Goal: Task Accomplishment & Management: Use online tool/utility

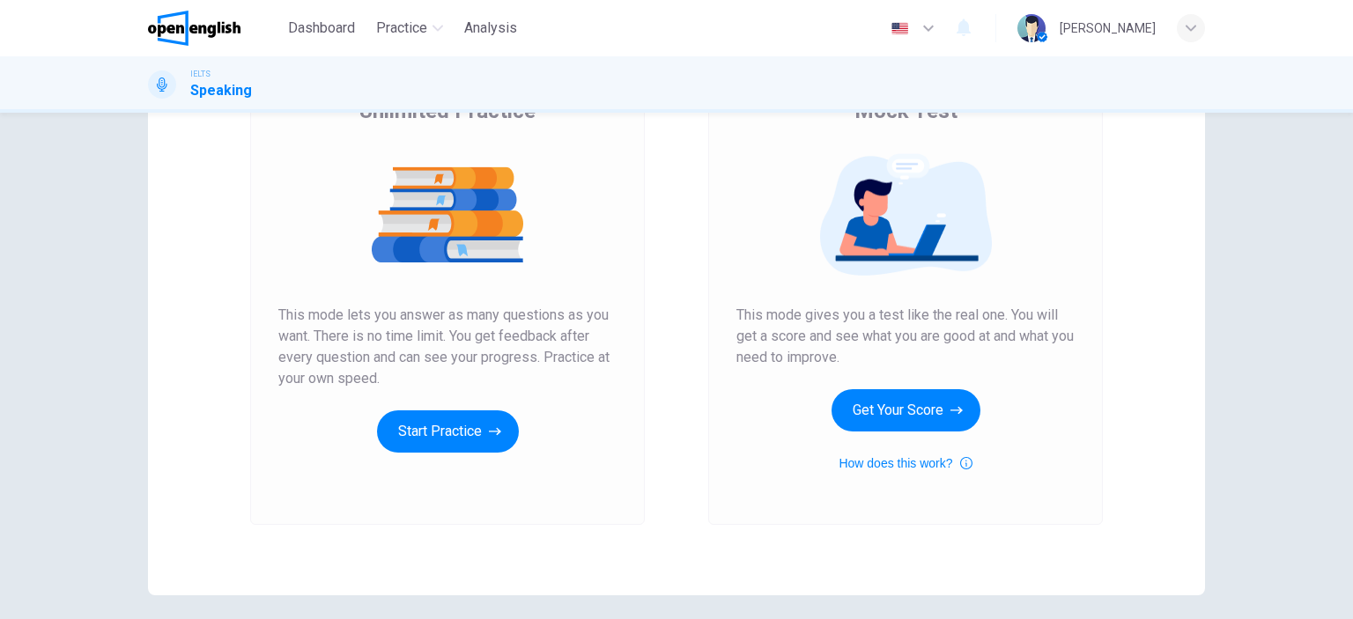
scroll to position [176, 0]
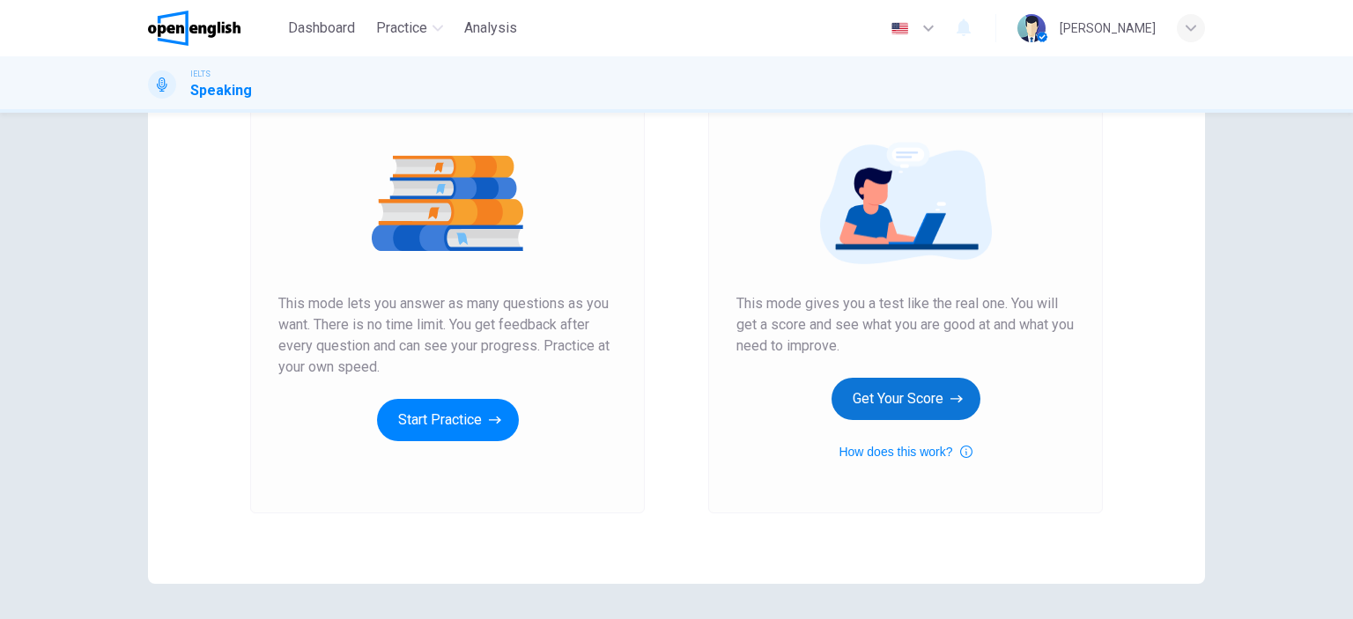
click at [886, 397] on button "Get Your Score" at bounding box center [905, 399] width 149 height 42
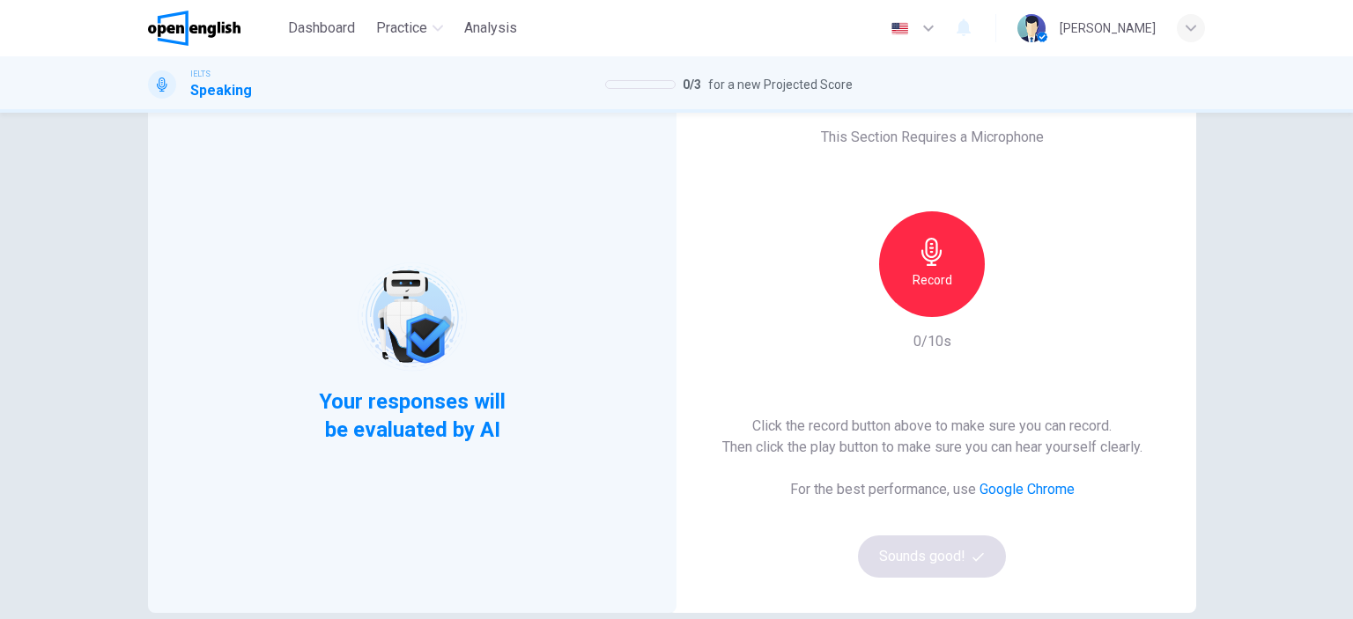
scroll to position [88, 0]
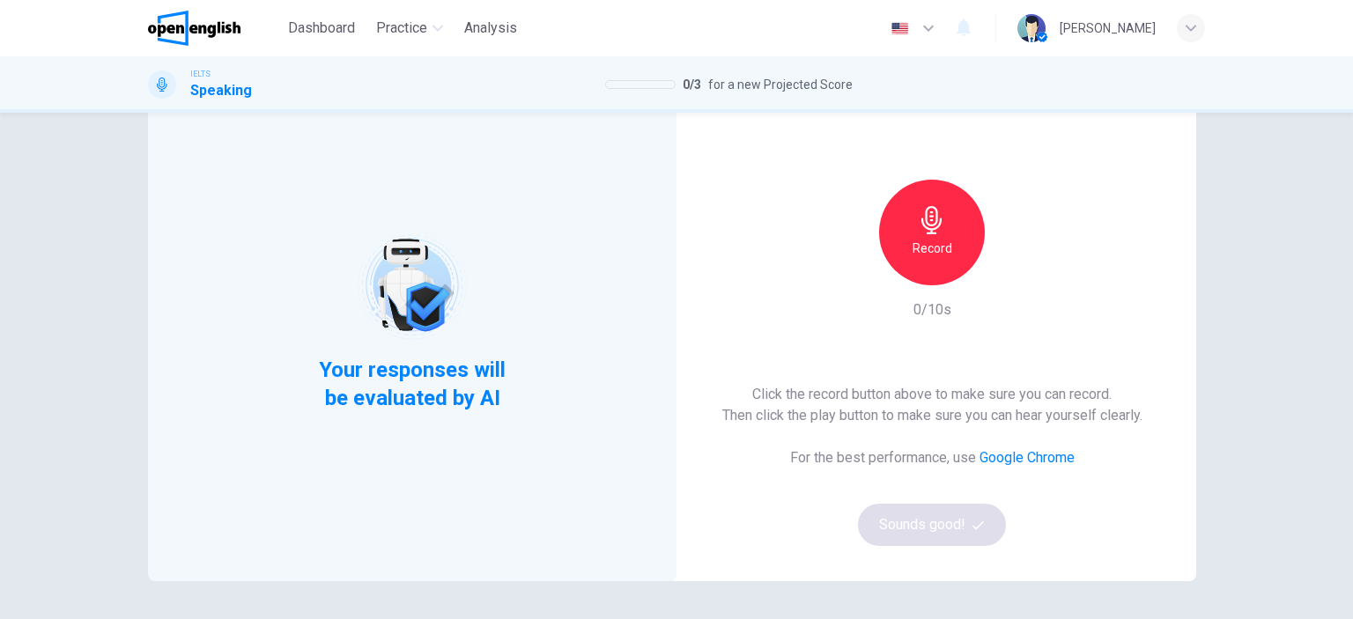
click at [924, 239] on h6 "Record" at bounding box center [932, 248] width 40 height 21
click at [936, 244] on h6 "Stop" at bounding box center [931, 248] width 26 height 21
click at [944, 540] on button "Sounds good!" at bounding box center [932, 525] width 148 height 42
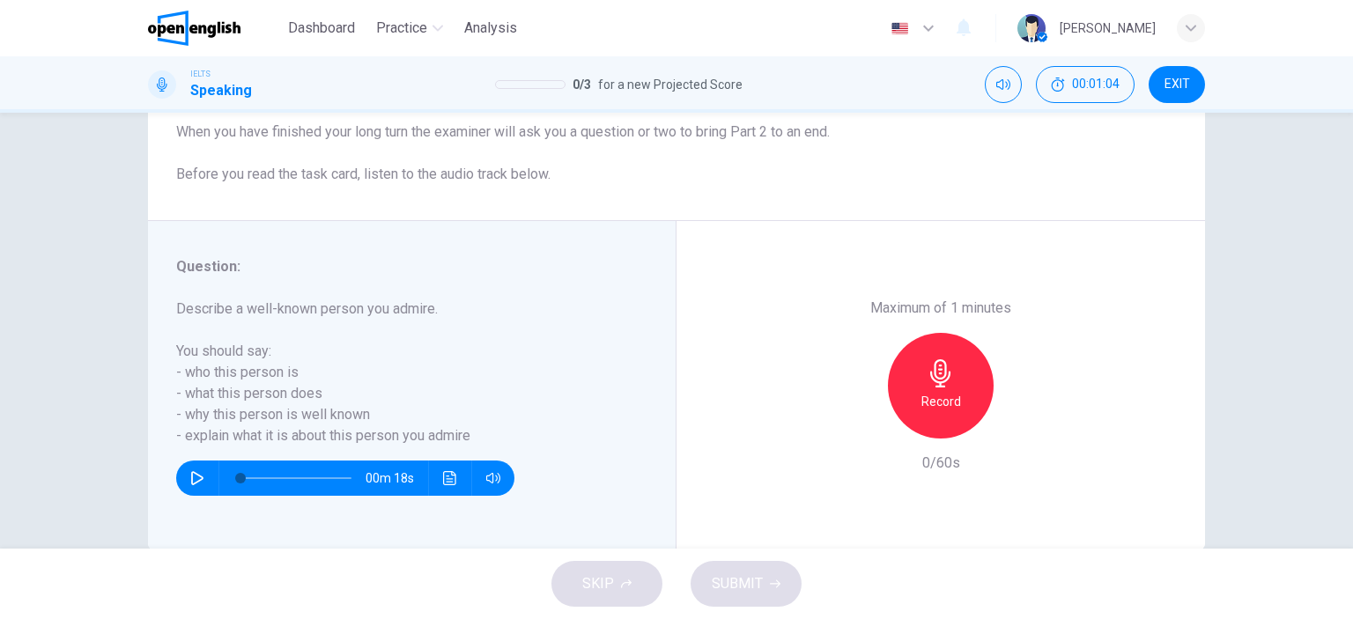
scroll to position [247, 0]
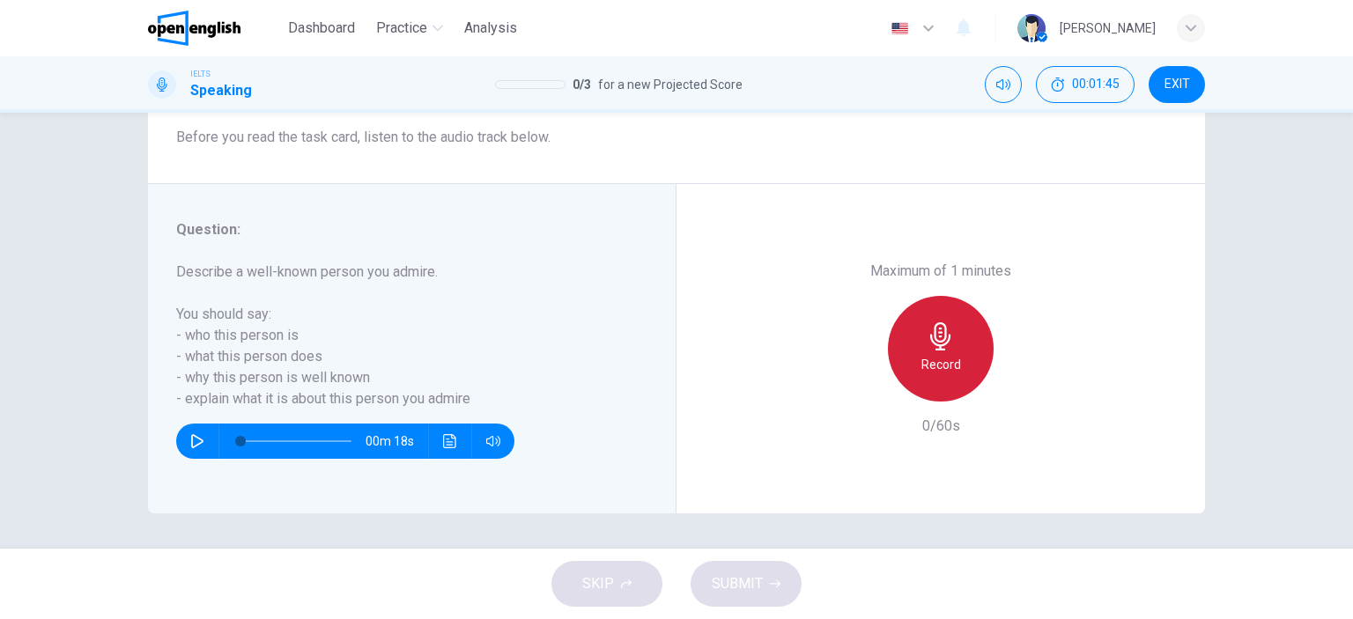
click at [937, 350] on icon "button" at bounding box center [940, 336] width 20 height 28
drag, startPoint x: 933, startPoint y: 328, endPoint x: 939, endPoint y: 336, distance: 9.4
click at [933, 328] on icon "button" at bounding box center [940, 336] width 28 height 28
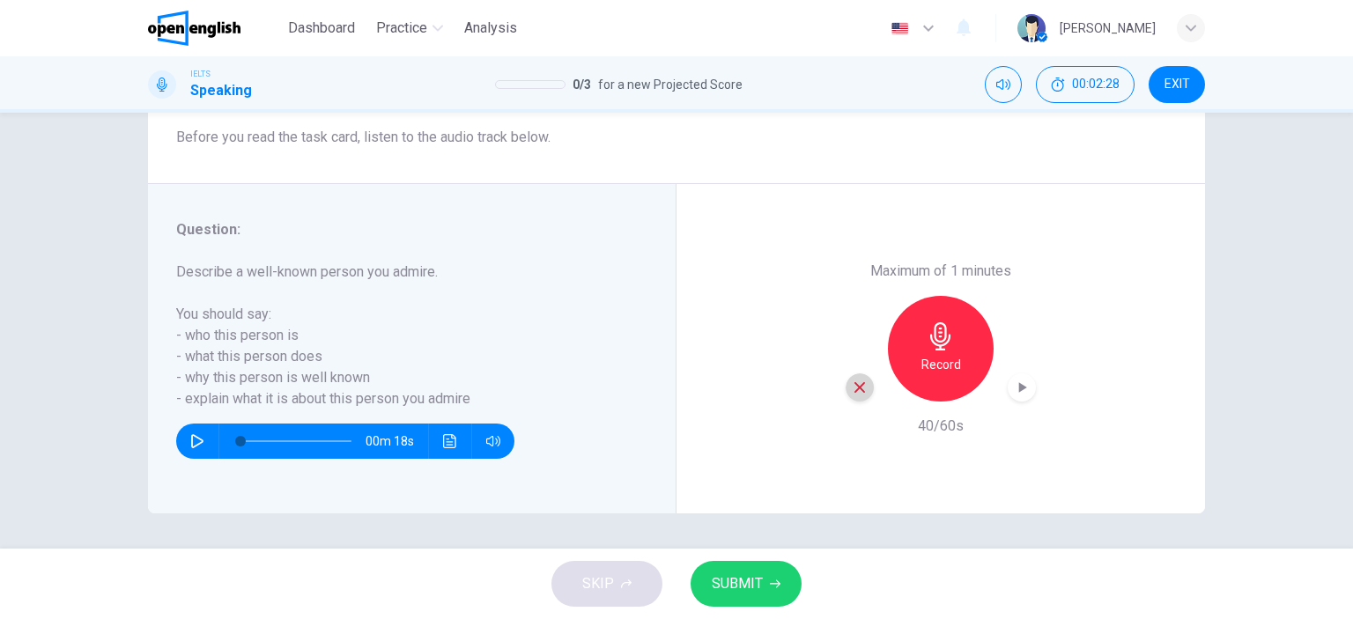
click at [858, 387] on icon "button" at bounding box center [860, 388] width 16 height 16
click at [933, 341] on icon "button" at bounding box center [940, 336] width 20 height 28
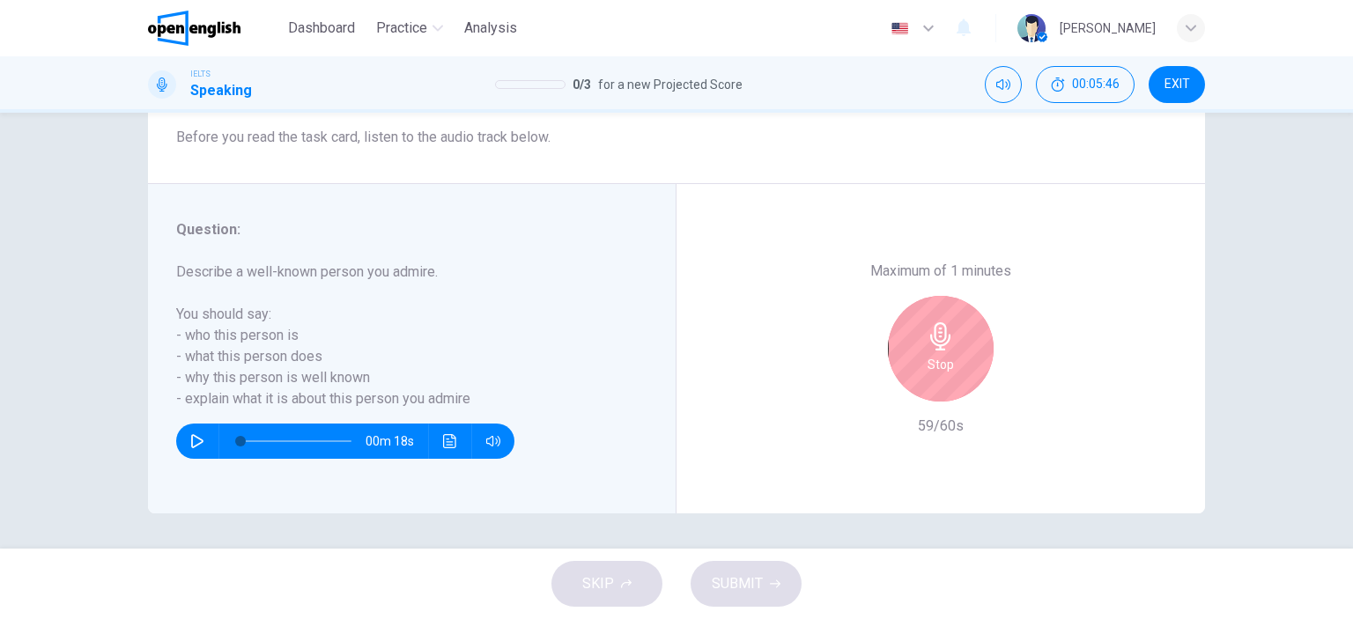
click at [933, 341] on icon "button" at bounding box center [940, 336] width 20 height 28
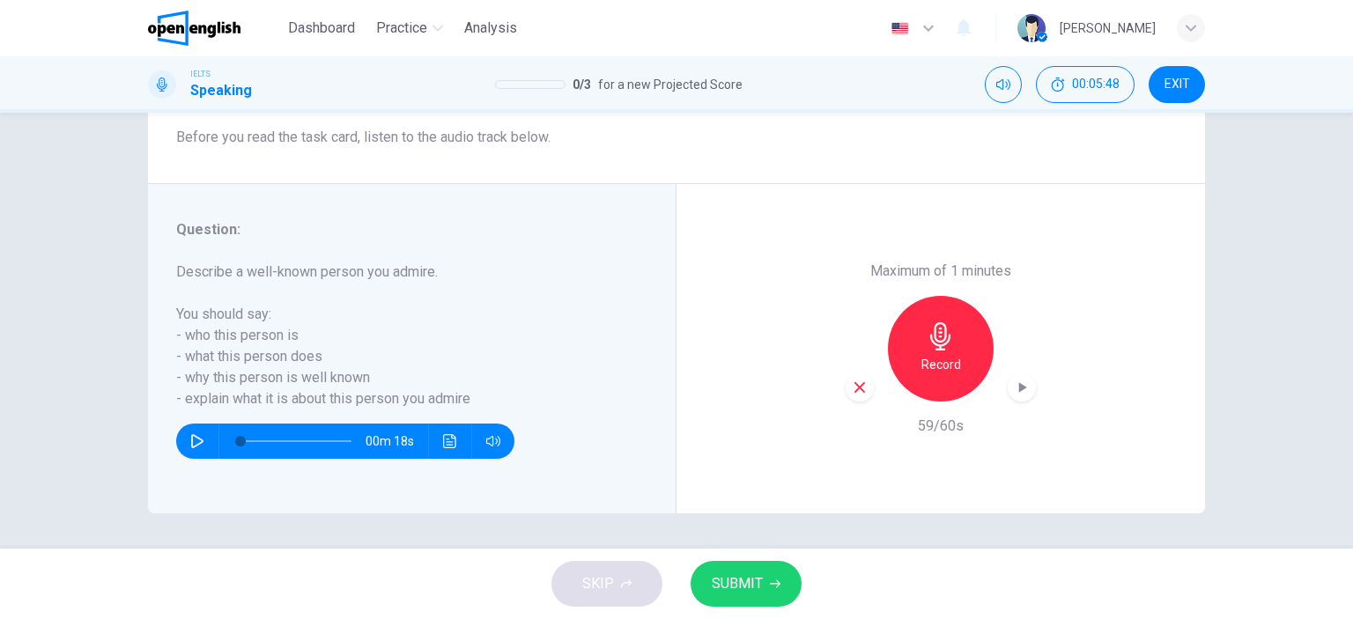
click at [859, 389] on icon "button" at bounding box center [860, 388] width 16 height 16
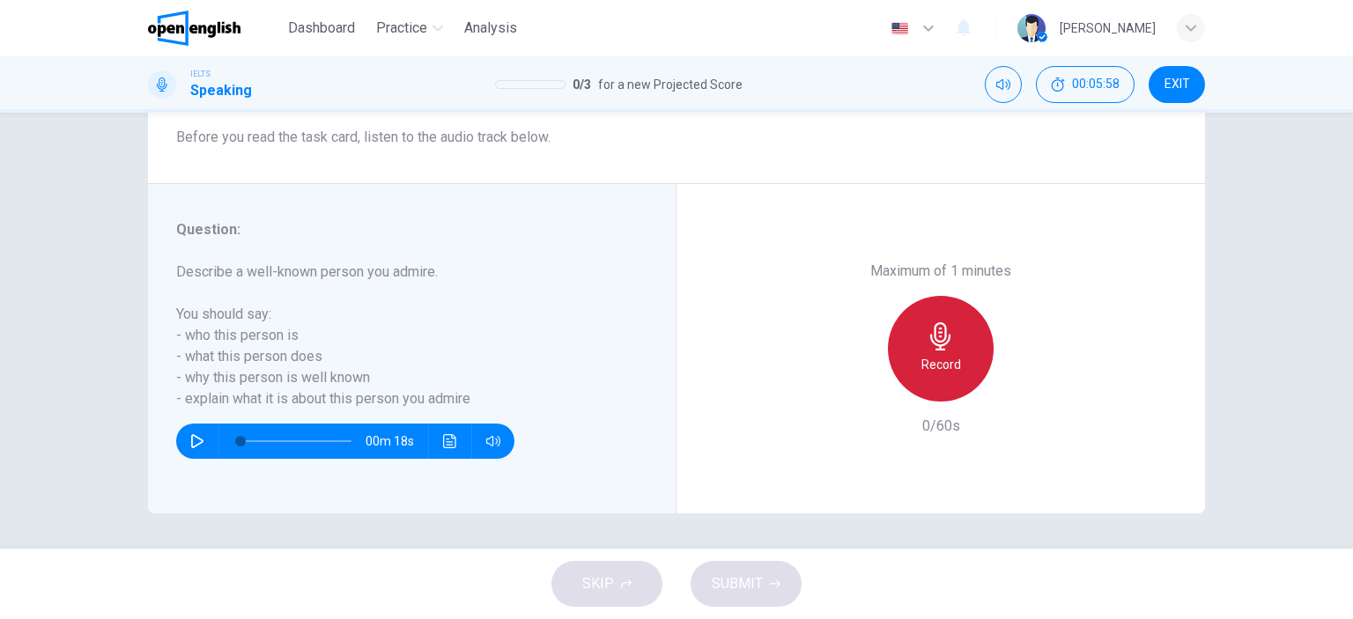
click at [933, 350] on icon "button" at bounding box center [940, 336] width 20 height 28
click at [927, 345] on icon "button" at bounding box center [940, 336] width 28 height 28
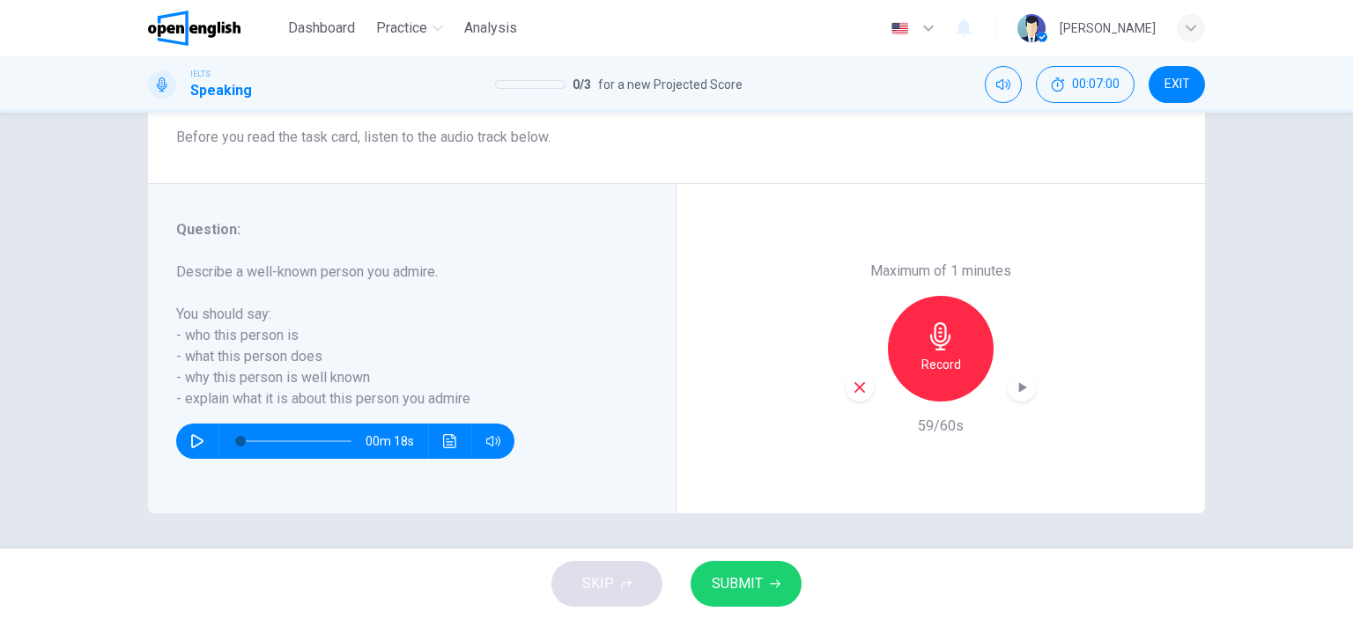
click at [744, 574] on span "SUBMIT" at bounding box center [737, 583] width 51 height 25
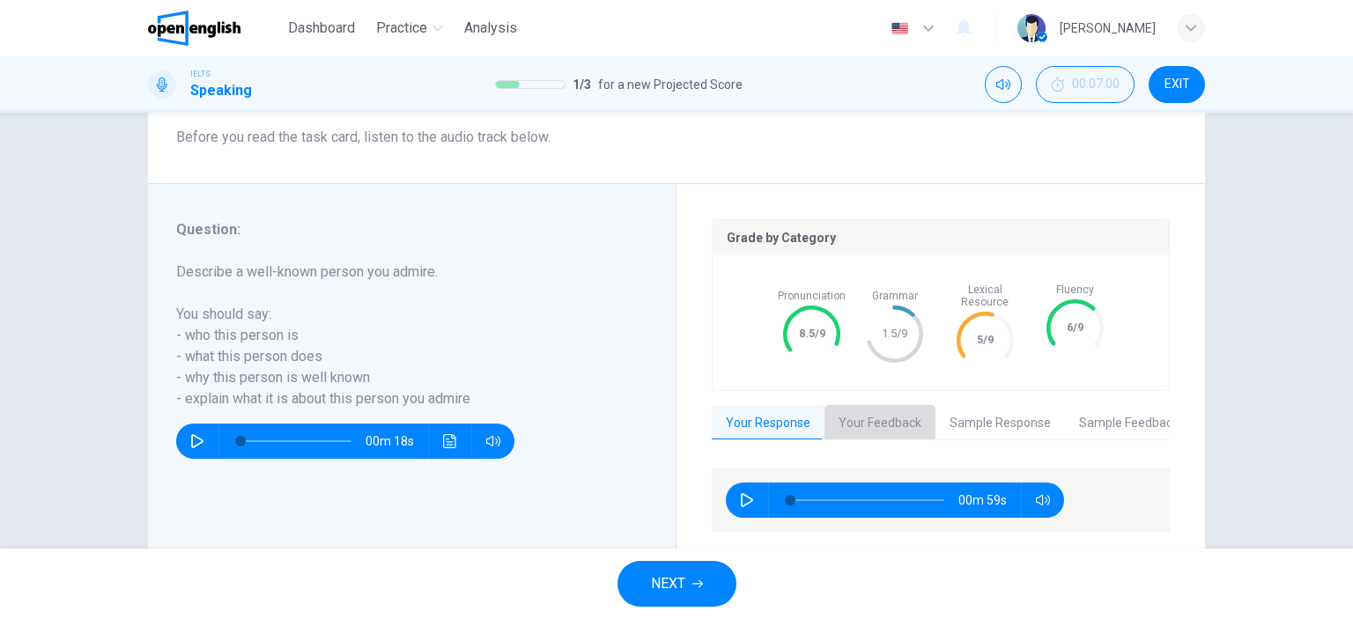
click at [862, 405] on button "Your Feedback" at bounding box center [879, 423] width 111 height 37
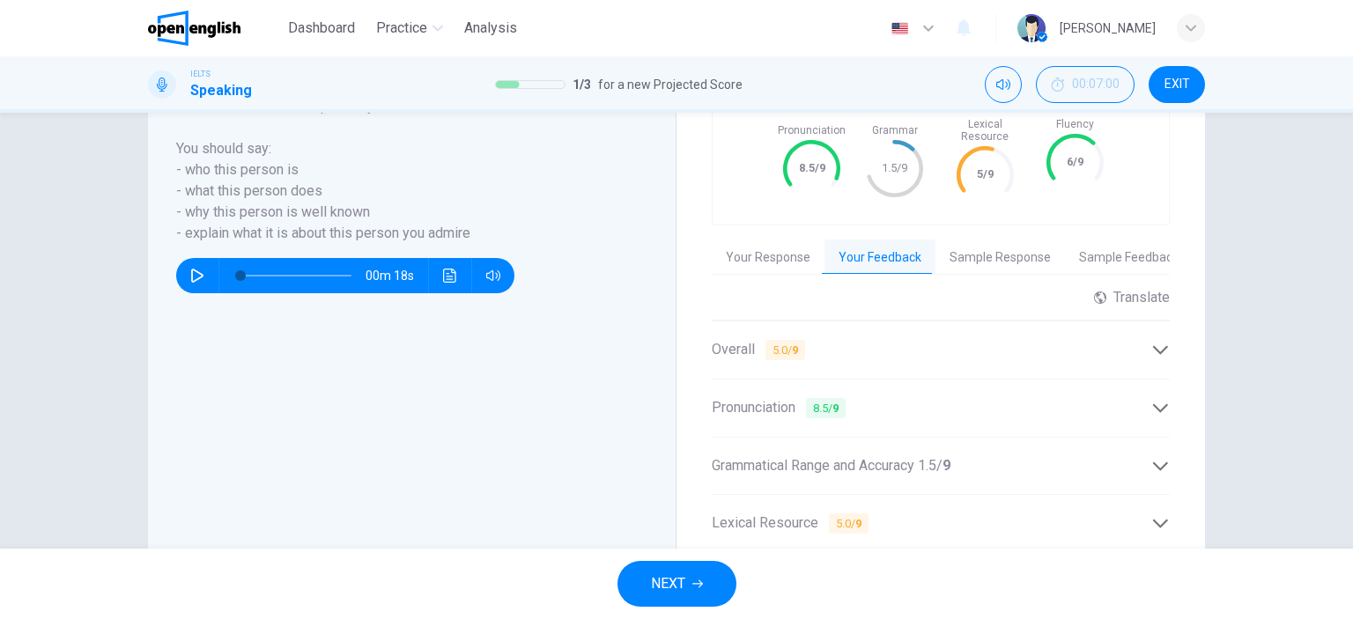
scroll to position [423, 0]
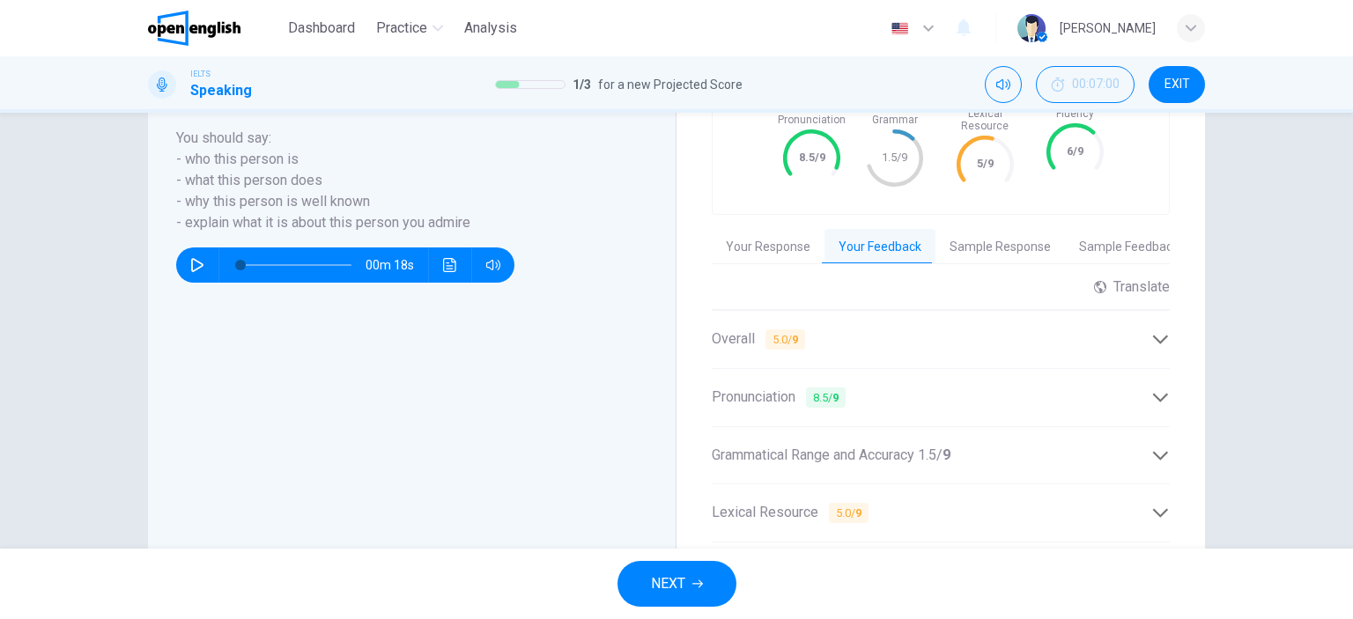
click at [889, 447] on span "Grammatical Range and Accuracy 1.5 / 9" at bounding box center [831, 455] width 239 height 21
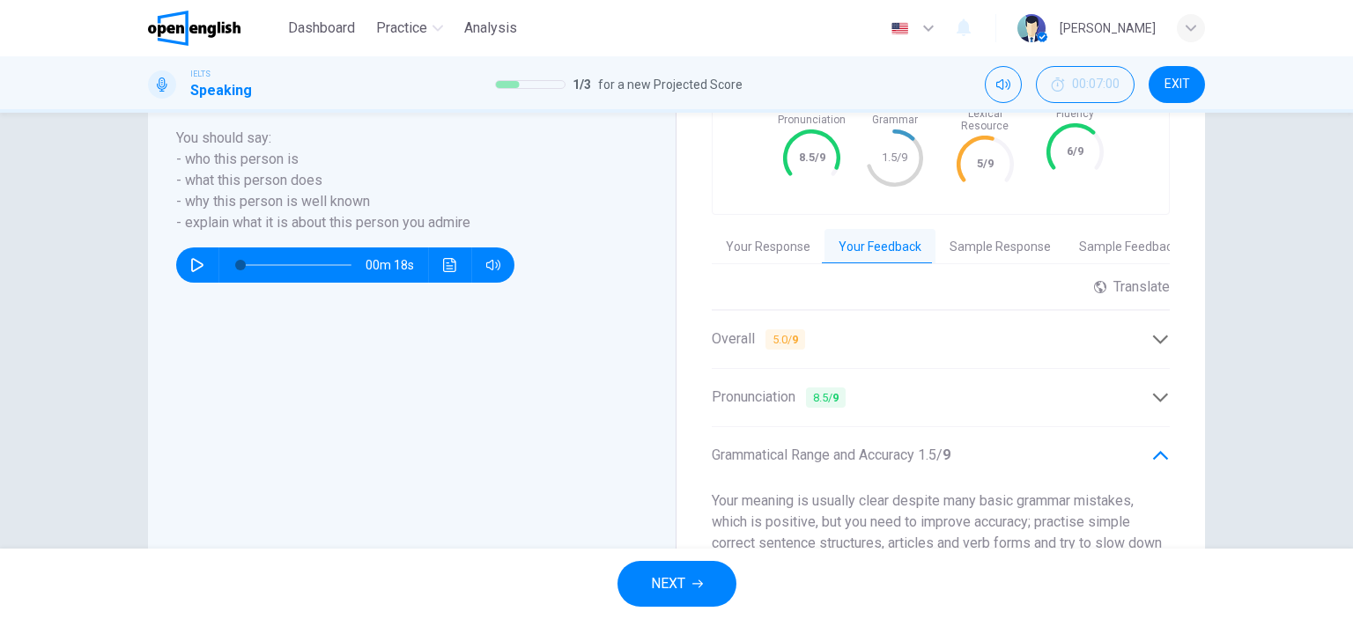
click at [701, 585] on icon "button" at bounding box center [697, 584] width 11 height 8
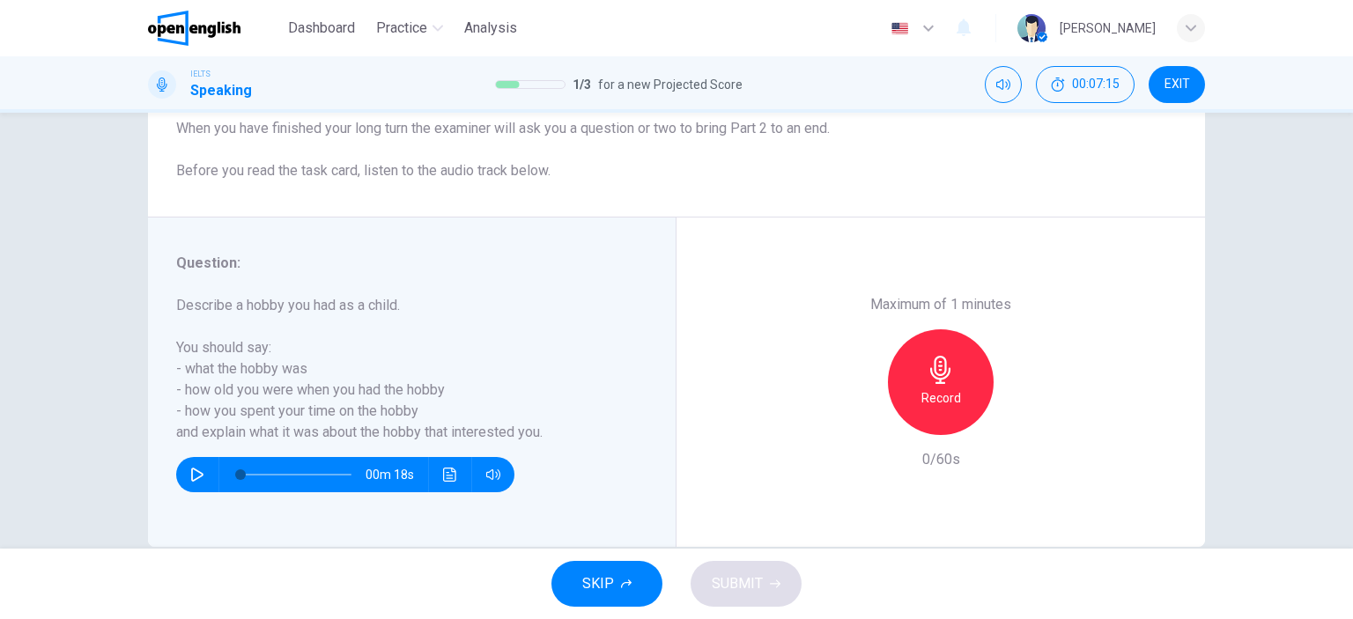
scroll to position [247, 0]
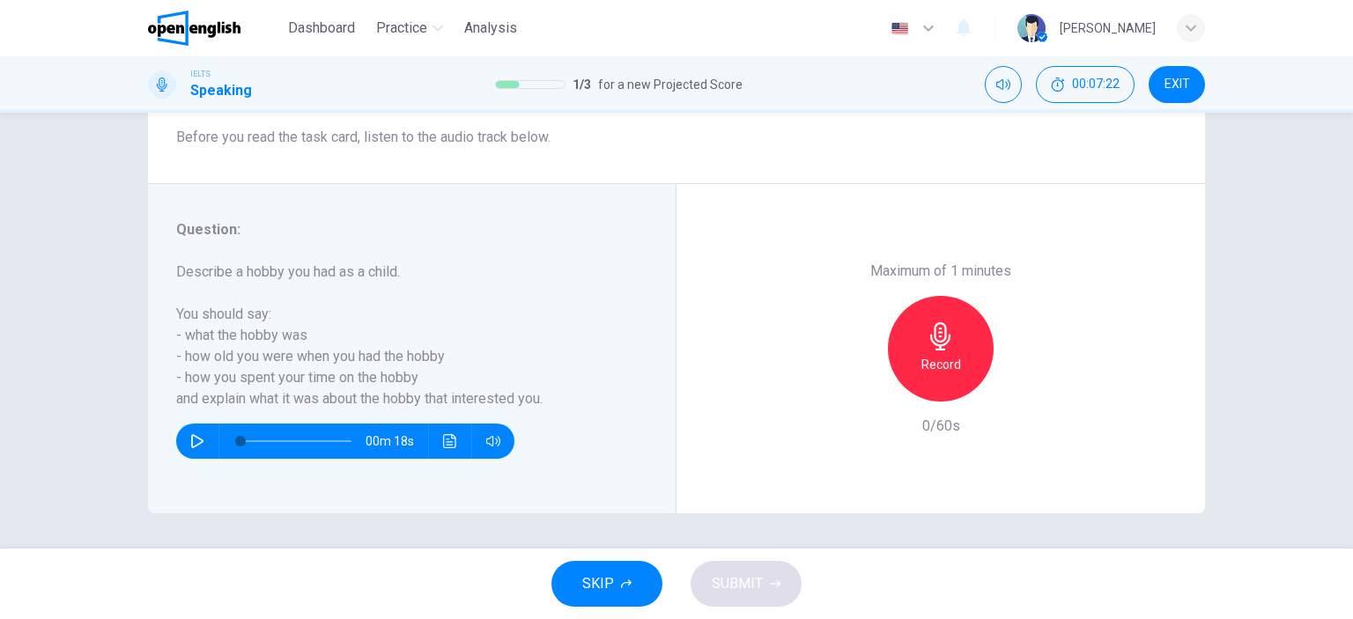
click at [191, 434] on icon "button" at bounding box center [197, 441] width 12 height 14
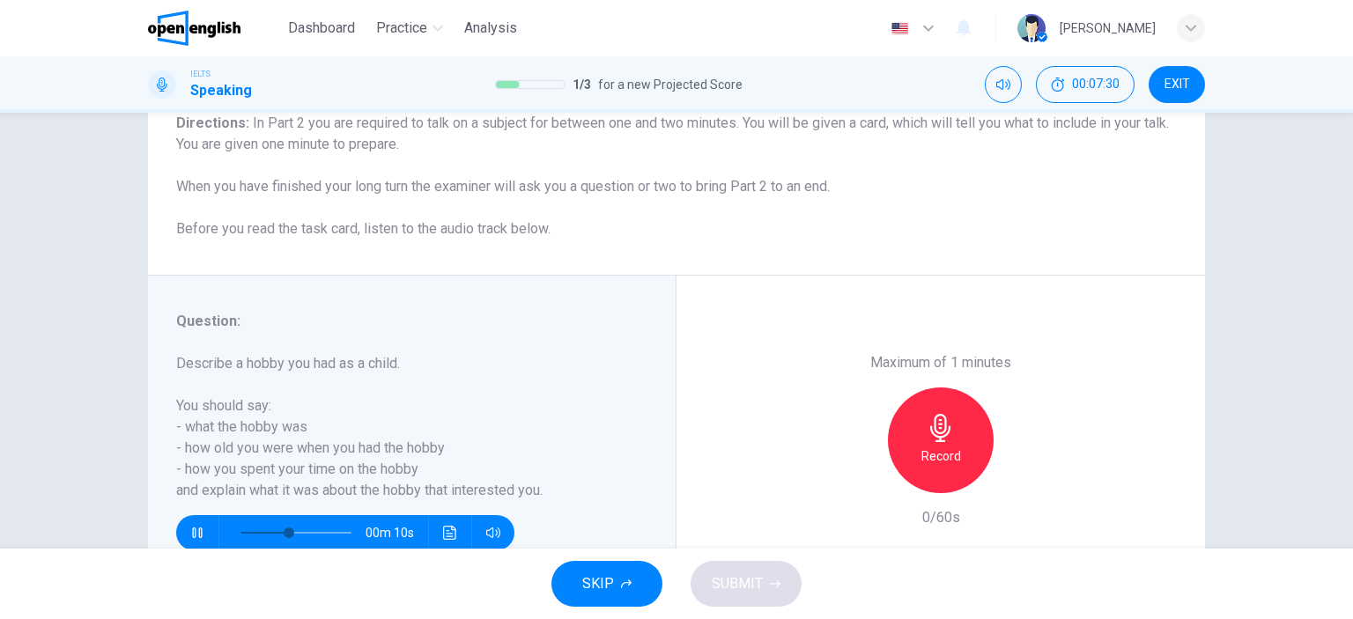
scroll to position [159, 0]
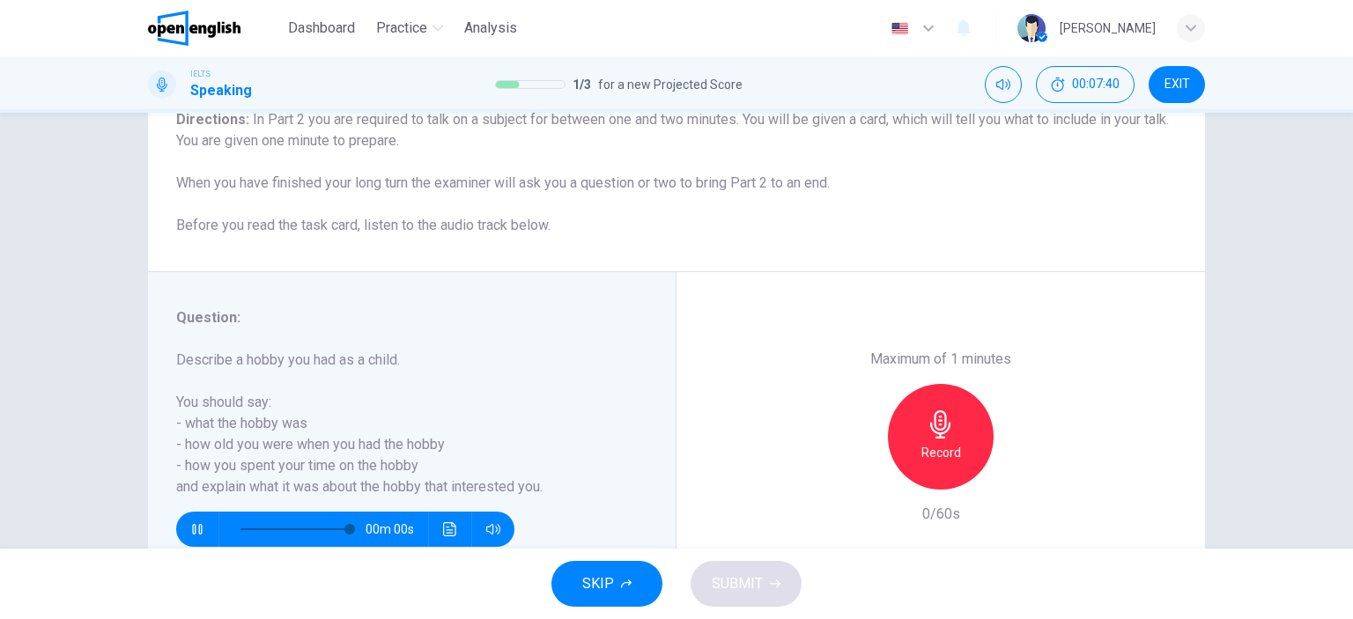
type input "*"
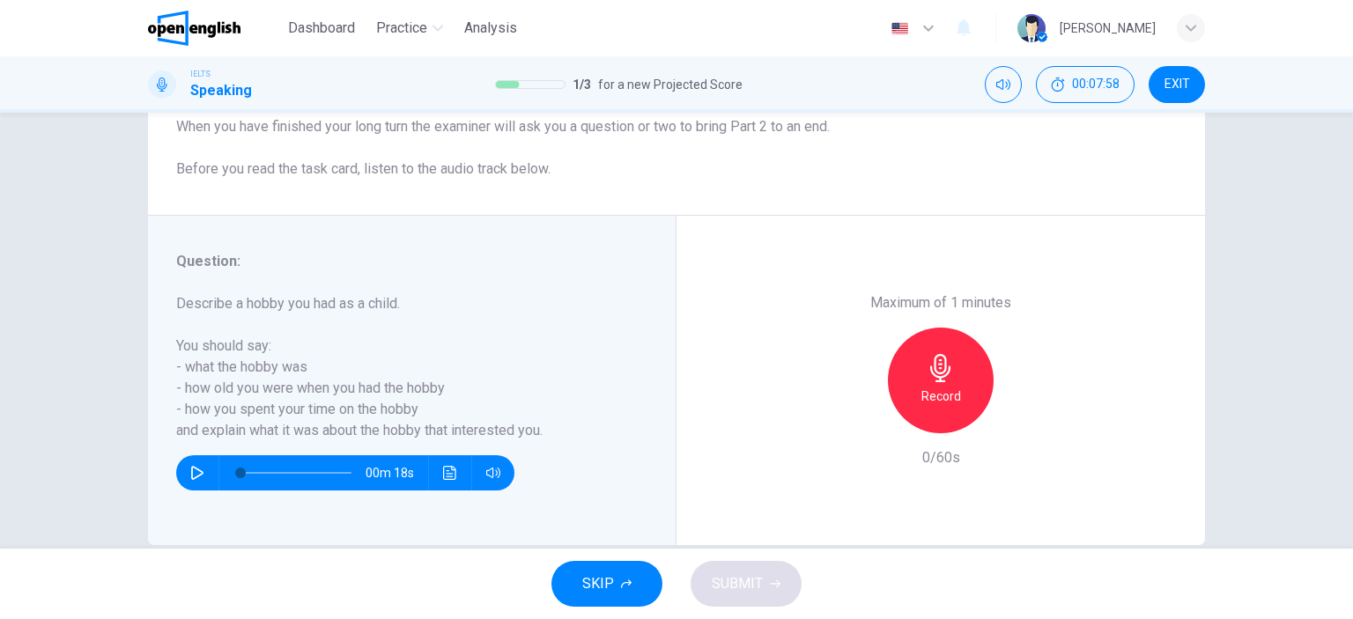
scroll to position [247, 0]
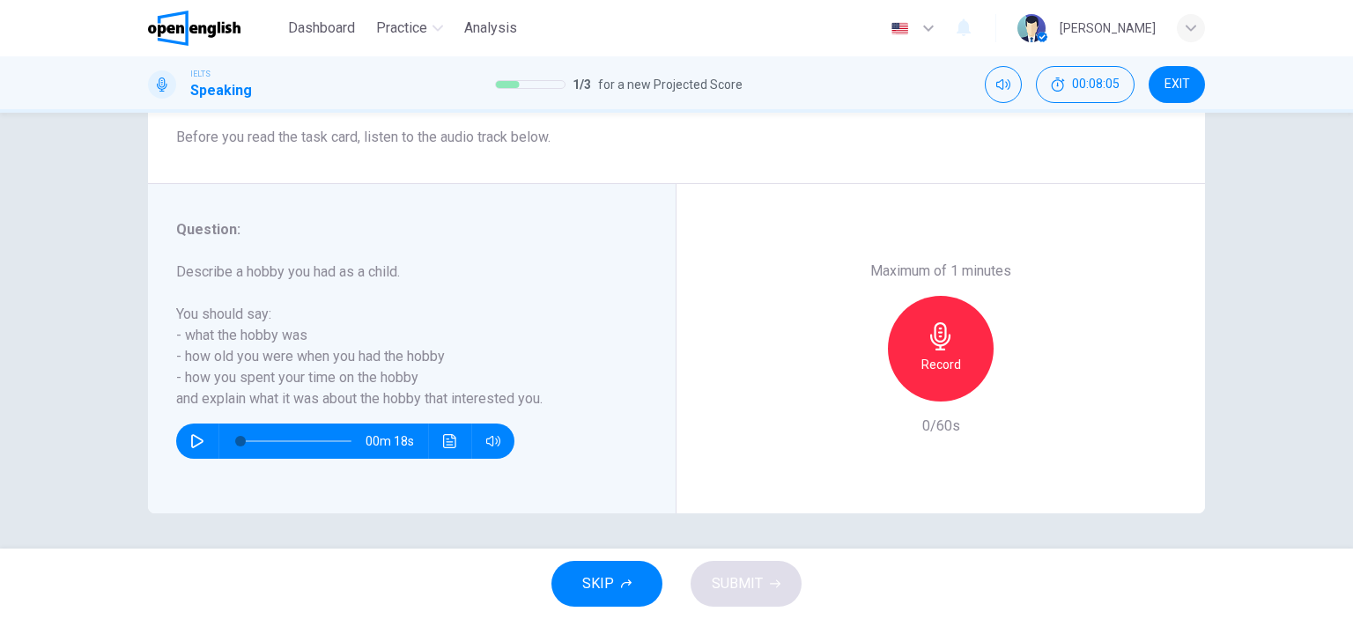
click at [948, 372] on h6 "Record" at bounding box center [941, 364] width 40 height 21
click at [940, 367] on h6 "Stop" at bounding box center [940, 364] width 26 height 21
click at [857, 393] on icon "button" at bounding box center [860, 388] width 16 height 16
click at [926, 361] on h6 "Record" at bounding box center [941, 364] width 40 height 21
click at [764, 566] on button "SUBMIT" at bounding box center [745, 584] width 111 height 46
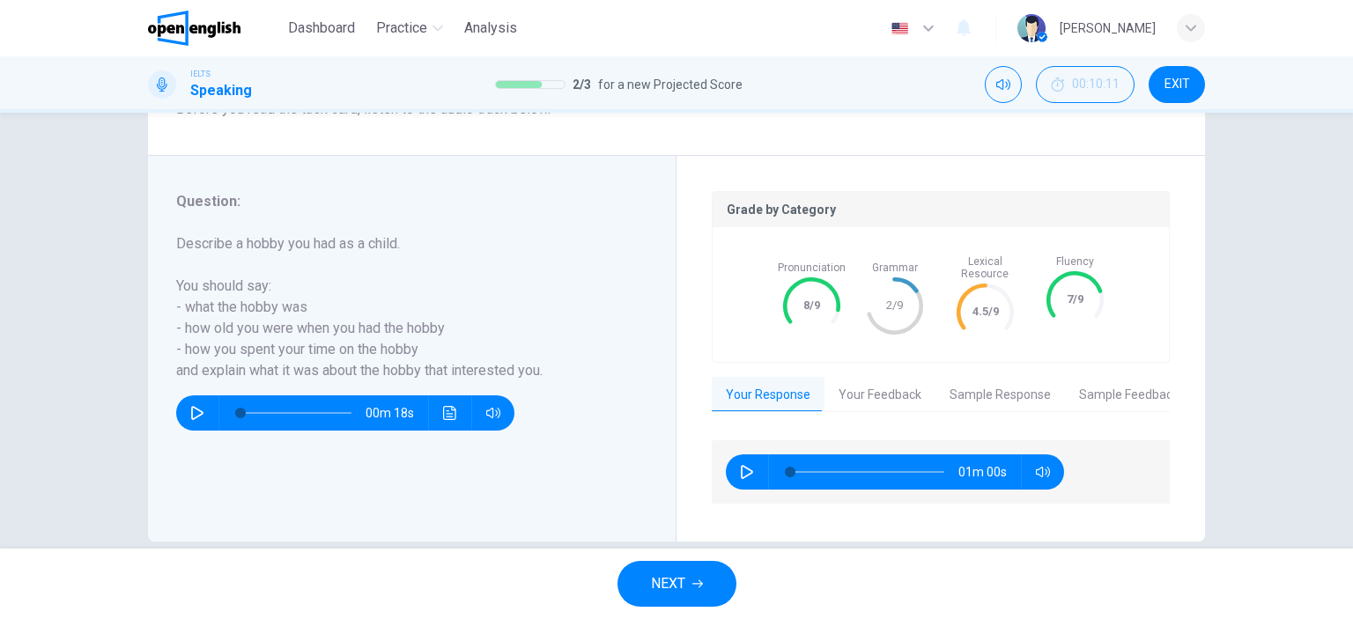
scroll to position [289, 0]
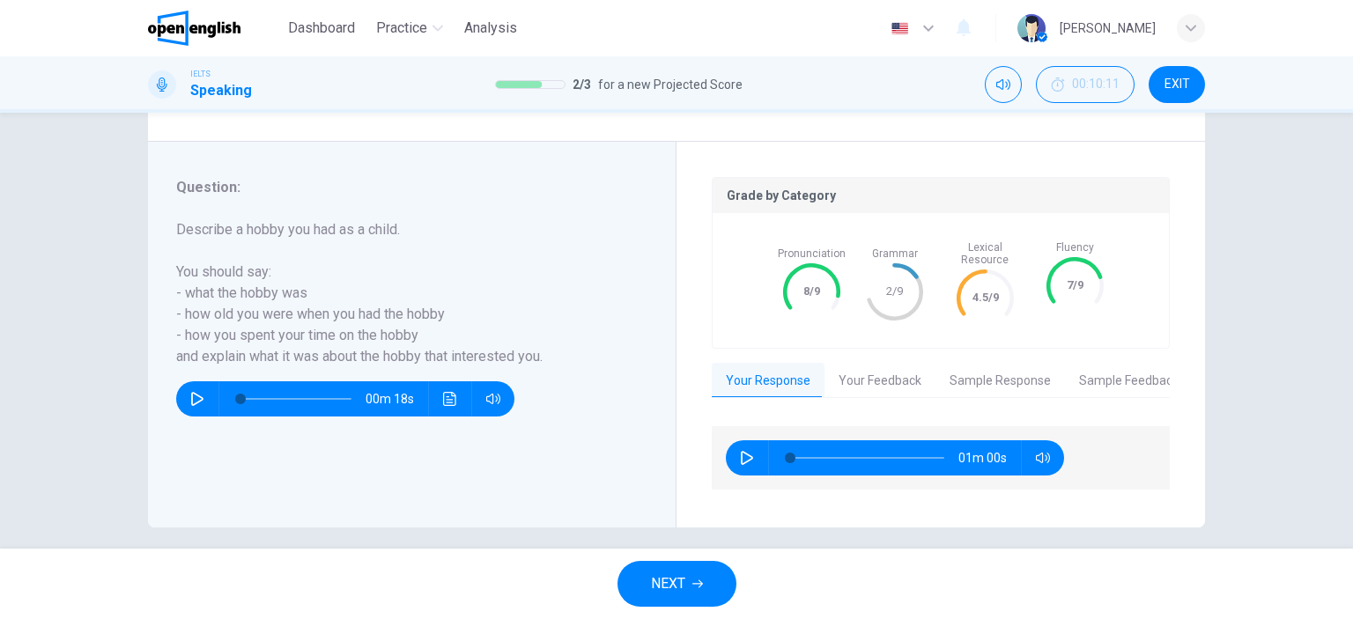
click at [668, 577] on span "NEXT" at bounding box center [668, 583] width 34 height 25
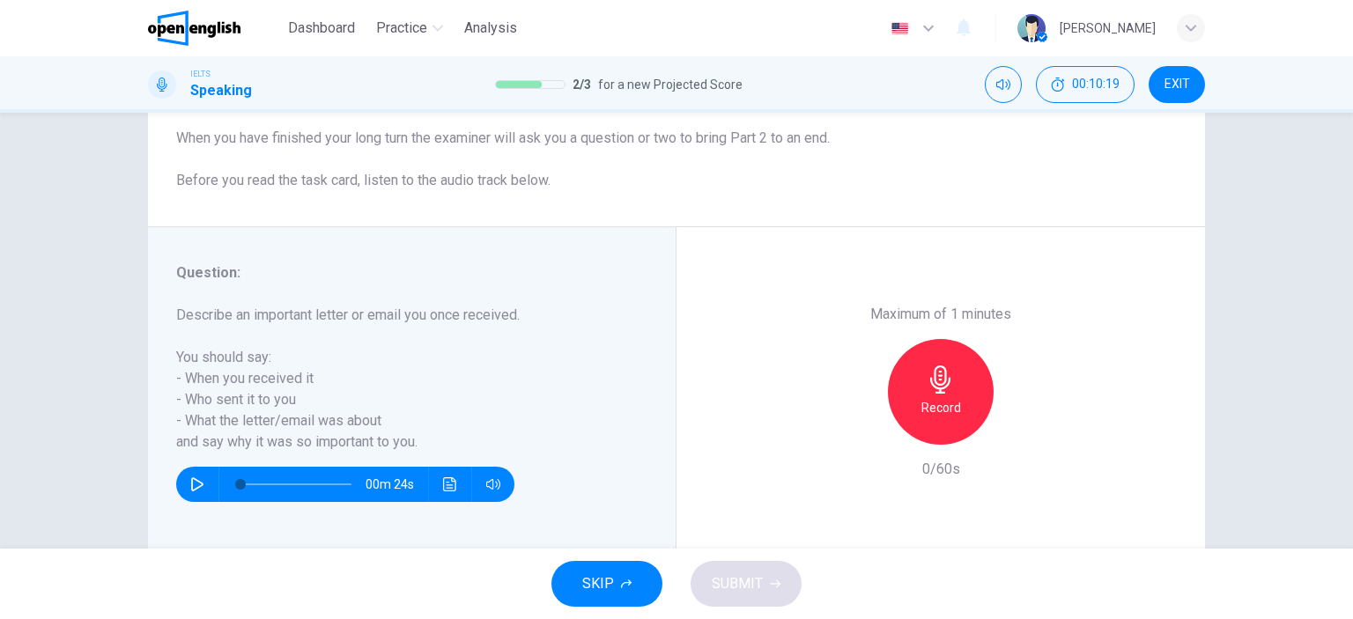
scroll to position [247, 0]
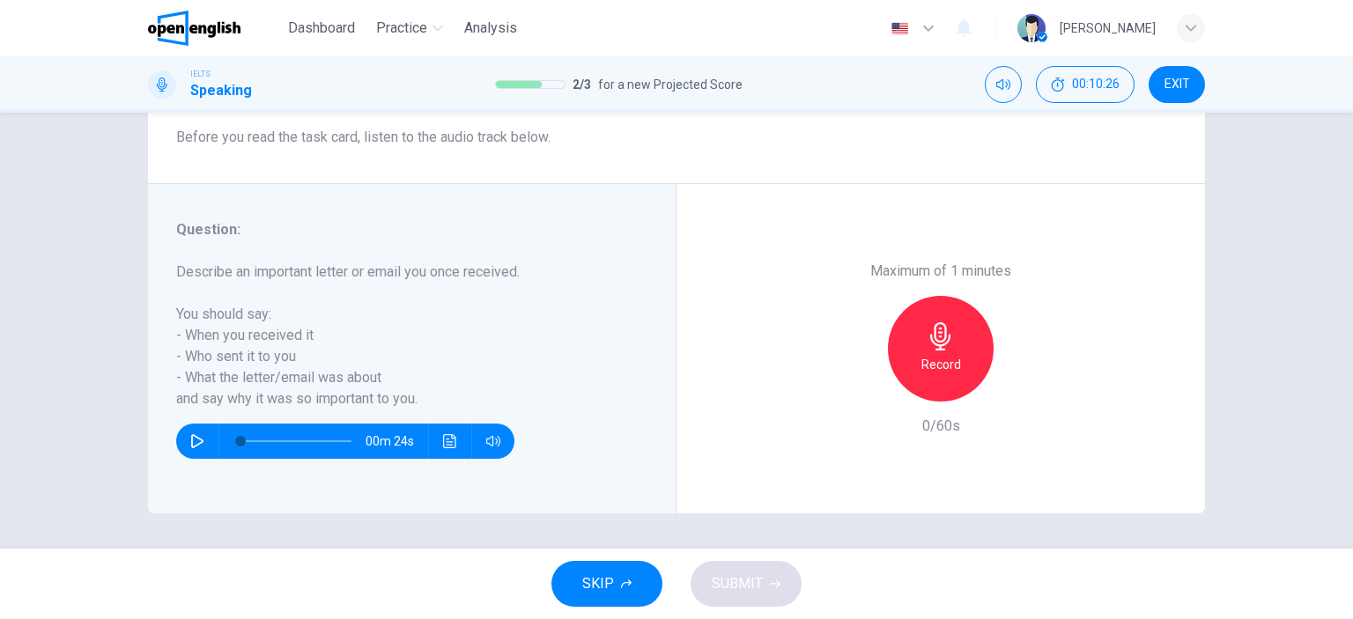
click at [190, 436] on icon "button" at bounding box center [197, 441] width 14 height 14
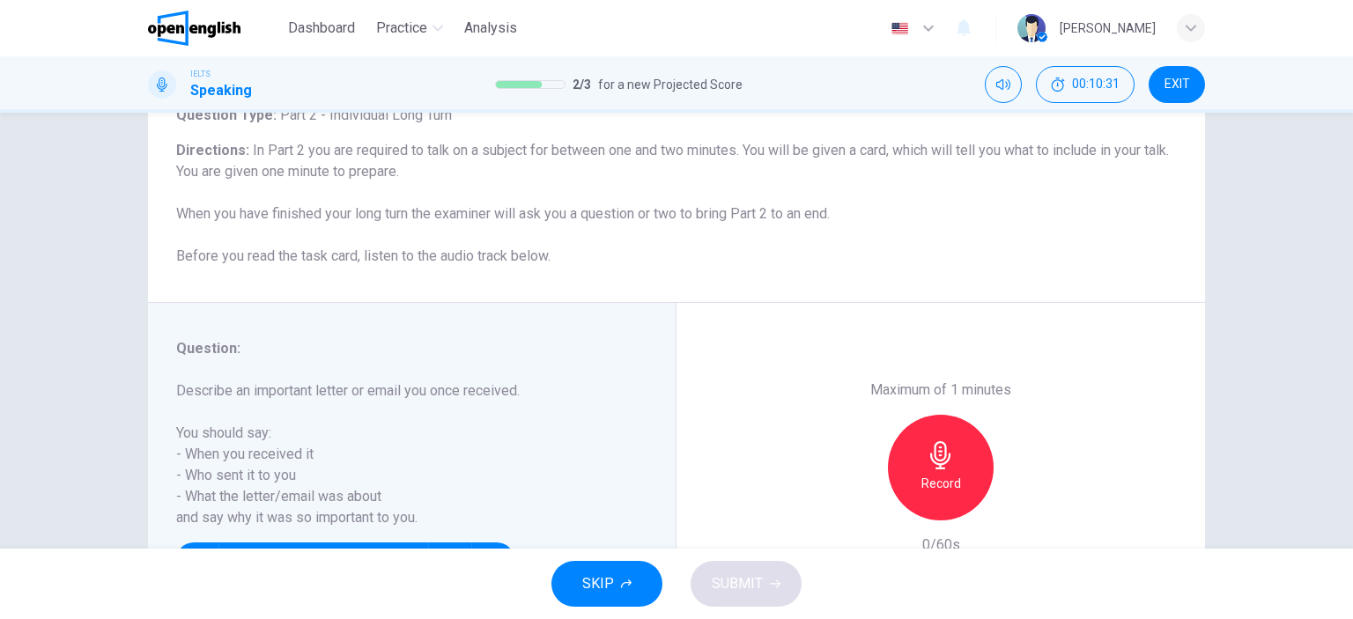
scroll to position [159, 0]
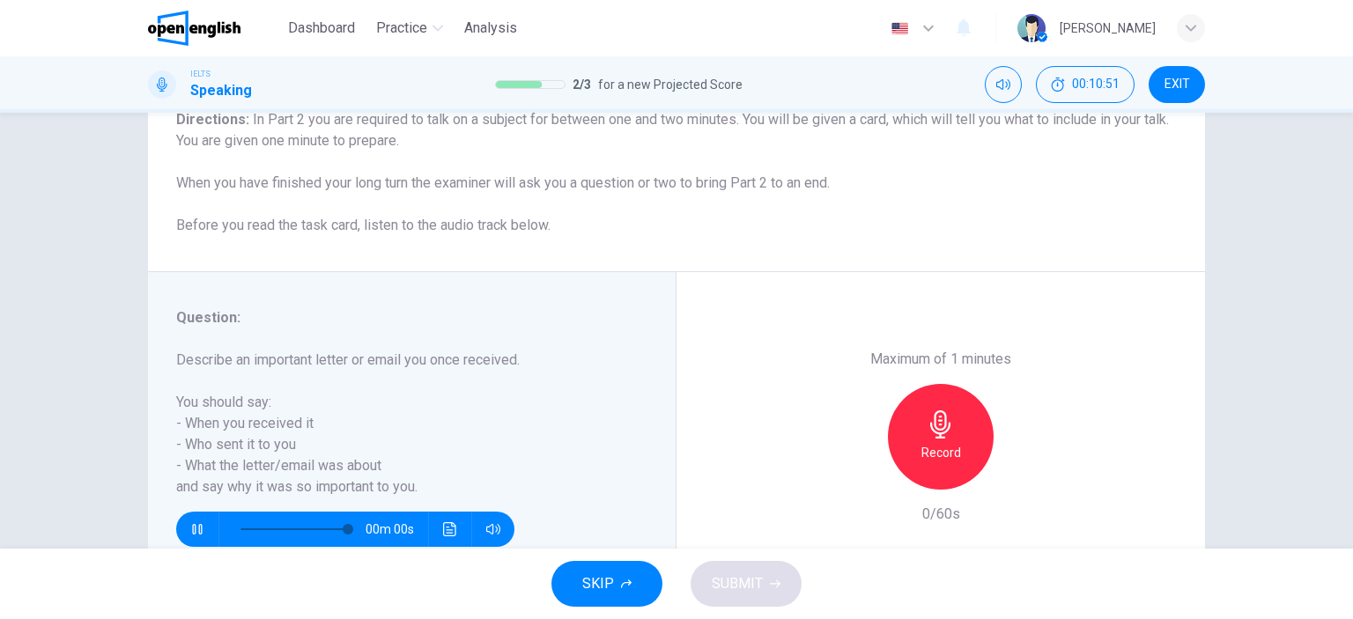
type input "*"
click at [943, 453] on h6 "Record" at bounding box center [941, 452] width 40 height 21
click at [731, 580] on span "SUBMIT" at bounding box center [737, 583] width 51 height 25
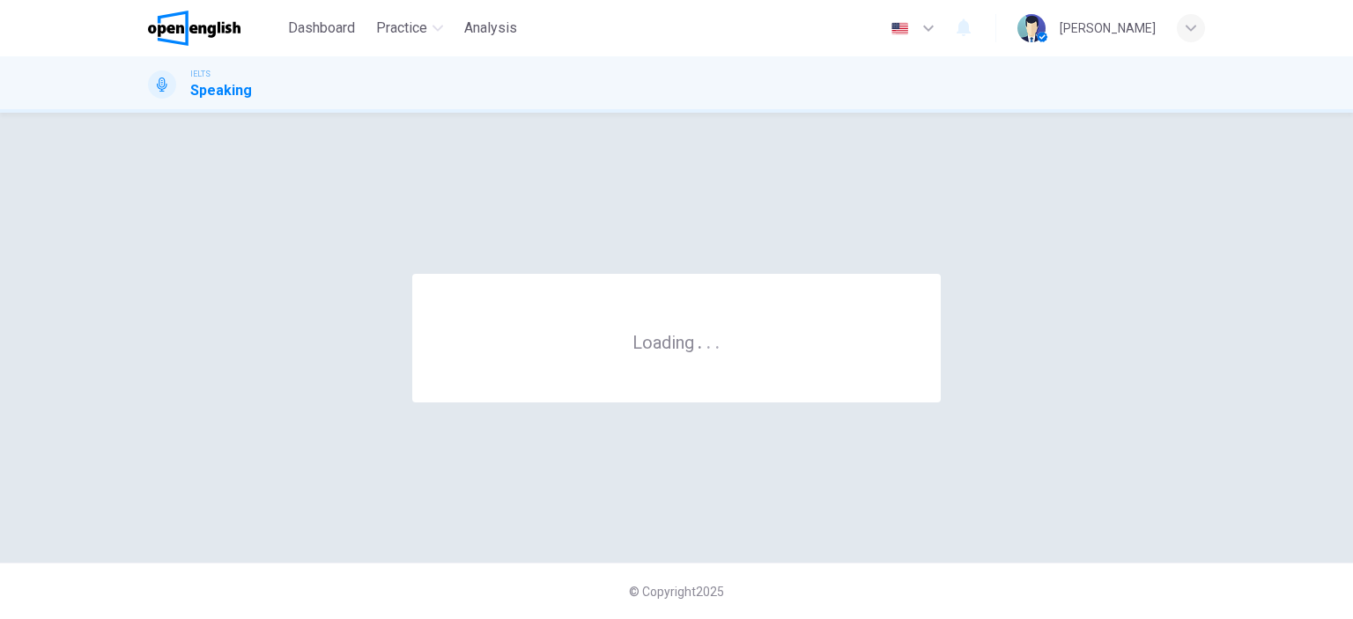
scroll to position [0, 0]
